Goal: Transaction & Acquisition: Purchase product/service

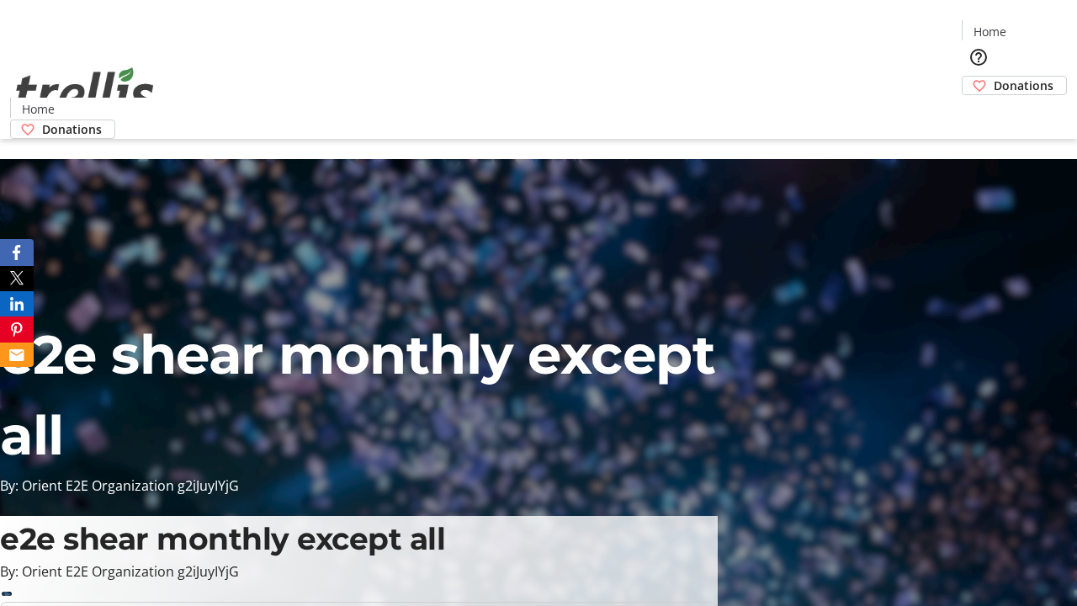
click at [994, 77] on span "Donations" at bounding box center [1024, 86] width 60 height 18
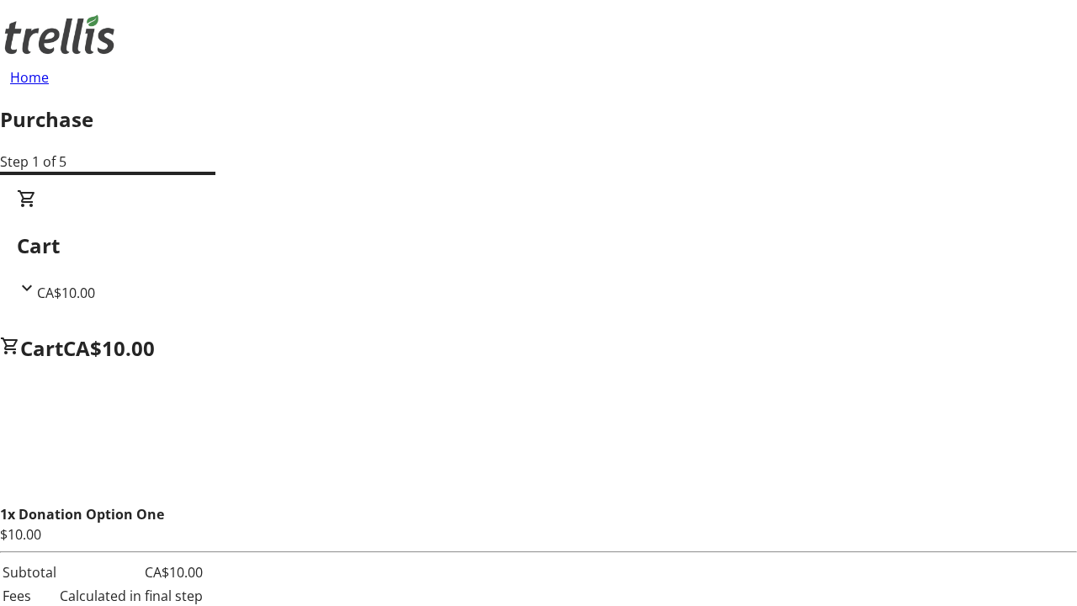
select select "CA"
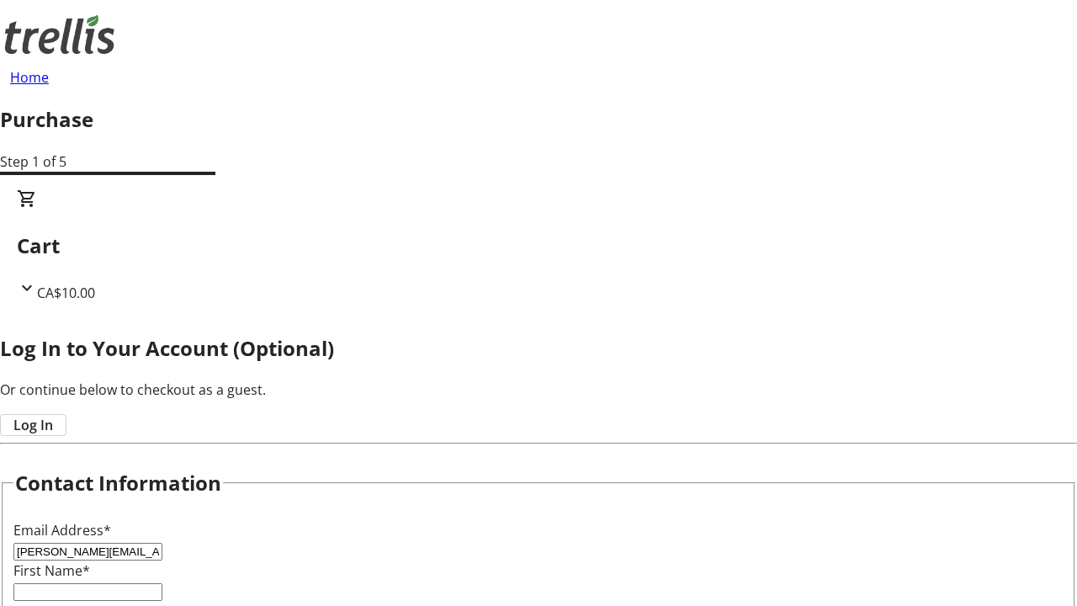
type input "[PERSON_NAME][EMAIL_ADDRESS][DOMAIN_NAME]"
type input "[PERSON_NAME]"
type input "[STREET_ADDRESS][PERSON_NAME]"
type input "Kelowna"
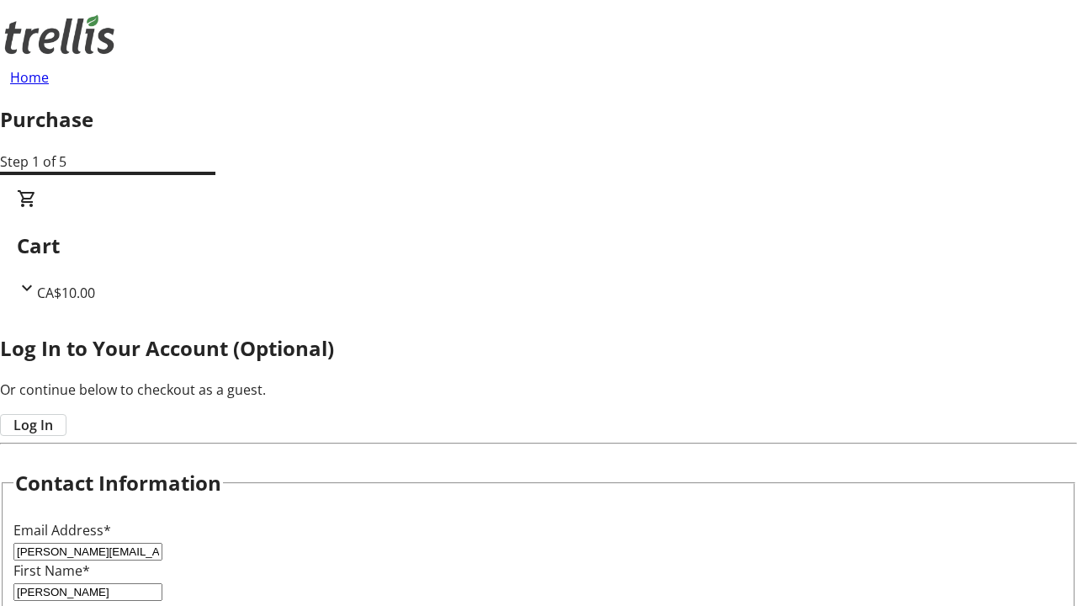
select select "BC"
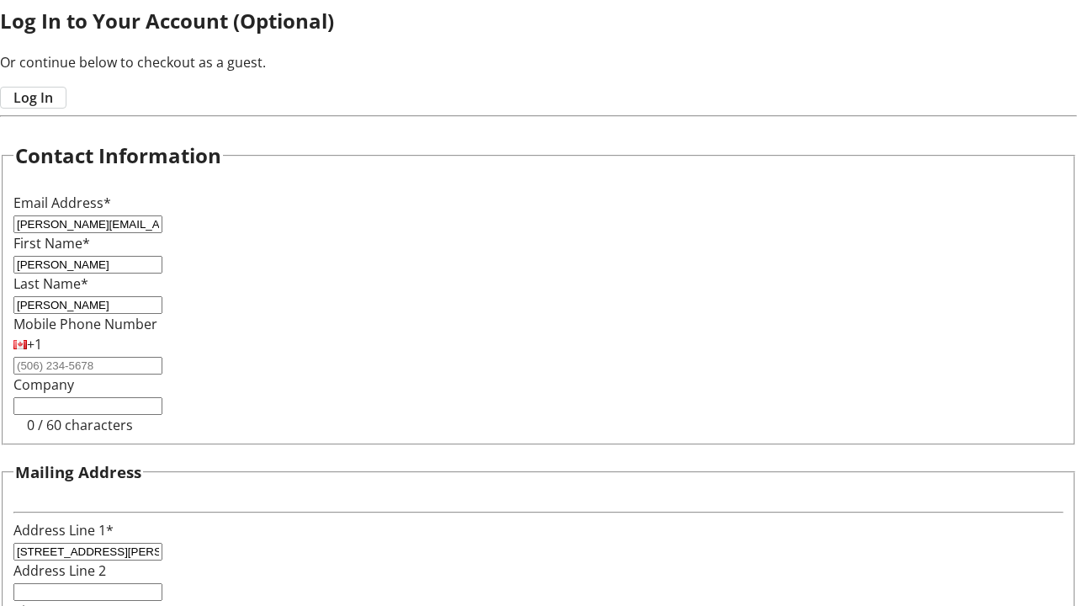
type input "Kelowna"
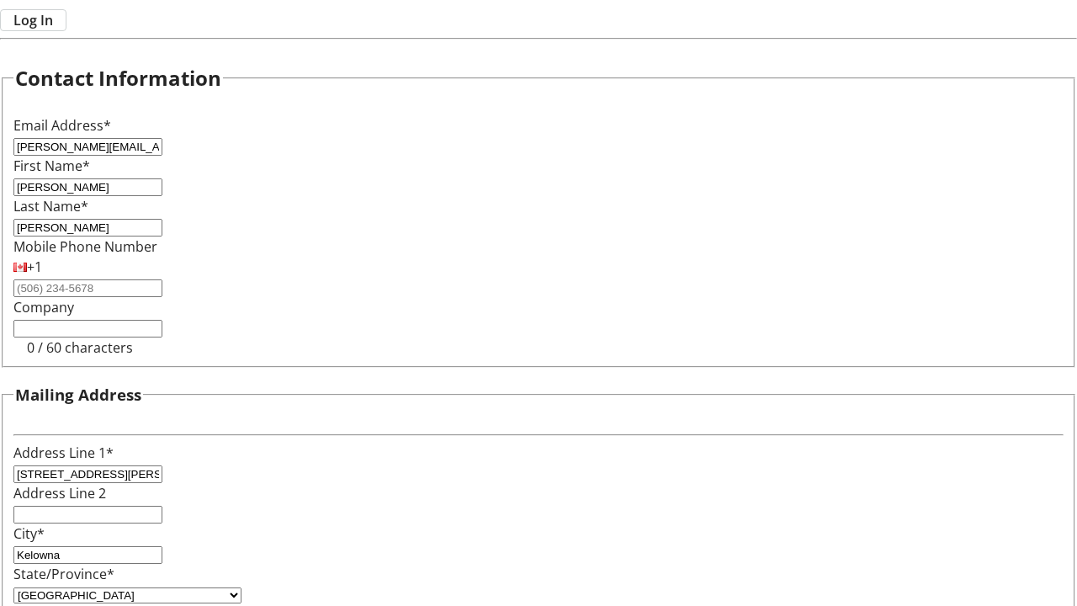
type input "V1Y 0C2"
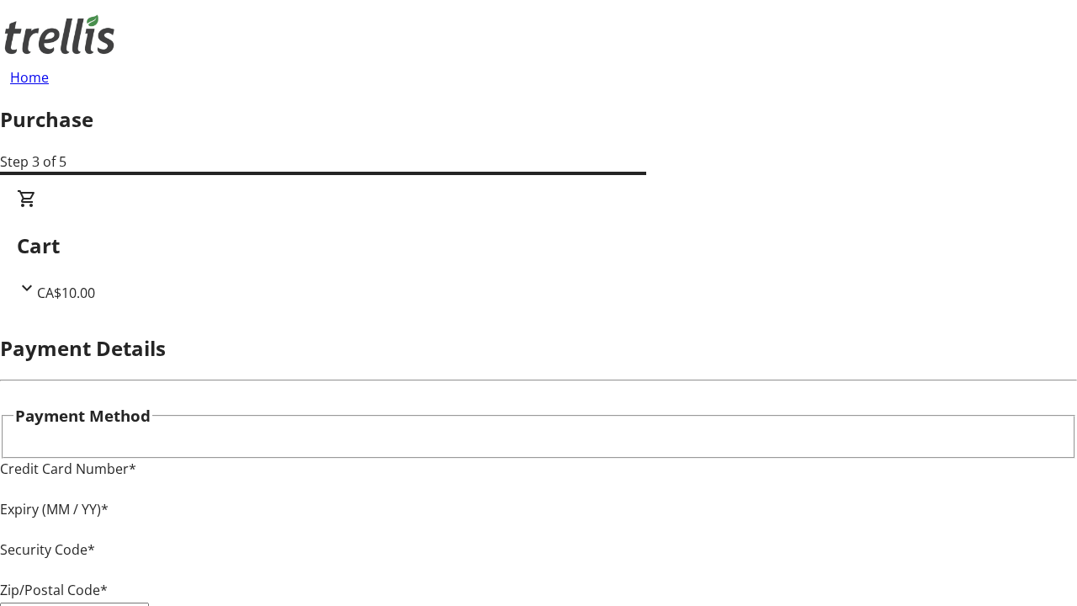
type input "V1Y 0C2"
